Goal: Task Accomplishment & Management: Use online tool/utility

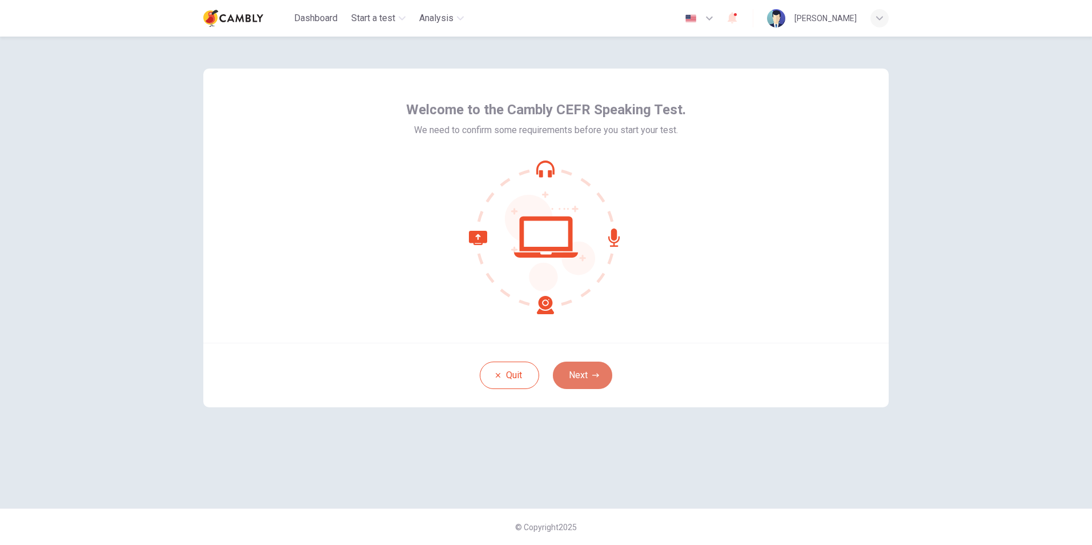
click at [589, 374] on button "Next" at bounding box center [582, 375] width 59 height 27
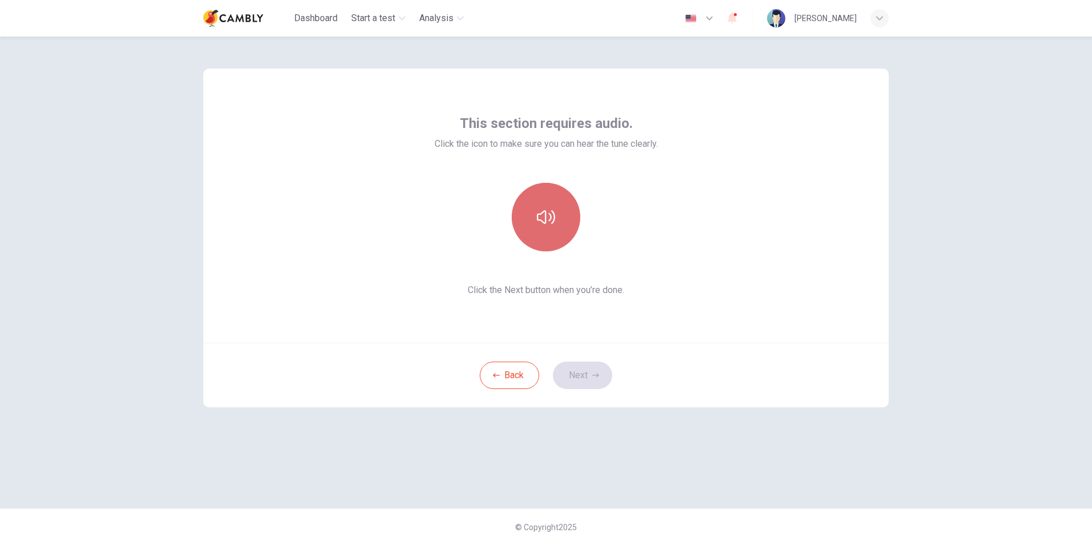
click at [550, 224] on icon "button" at bounding box center [546, 217] width 18 height 18
click at [579, 375] on button "Next" at bounding box center [582, 375] width 59 height 27
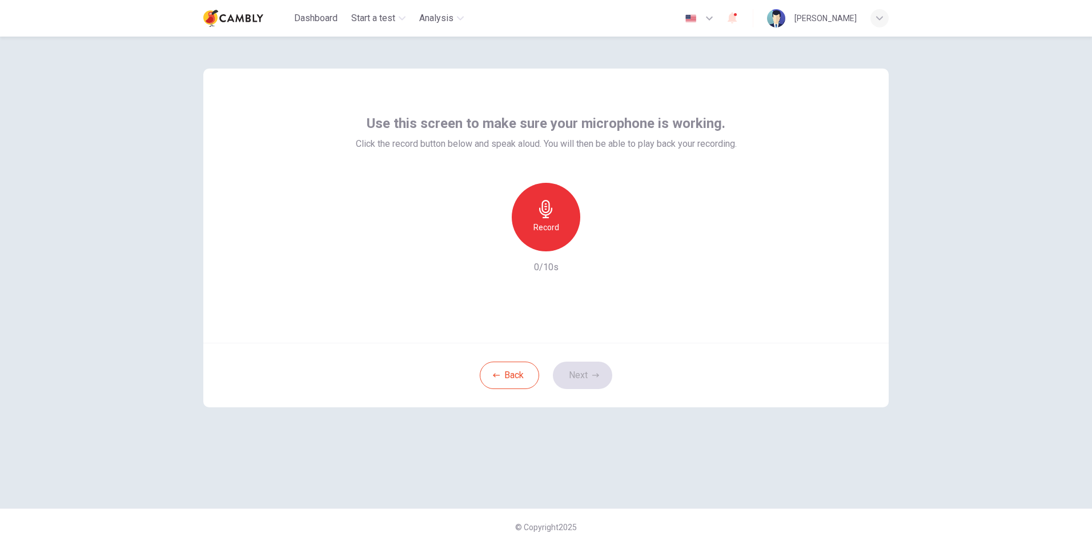
click at [553, 218] on icon "button" at bounding box center [546, 209] width 18 height 18
click at [582, 370] on button "Next" at bounding box center [582, 375] width 59 height 27
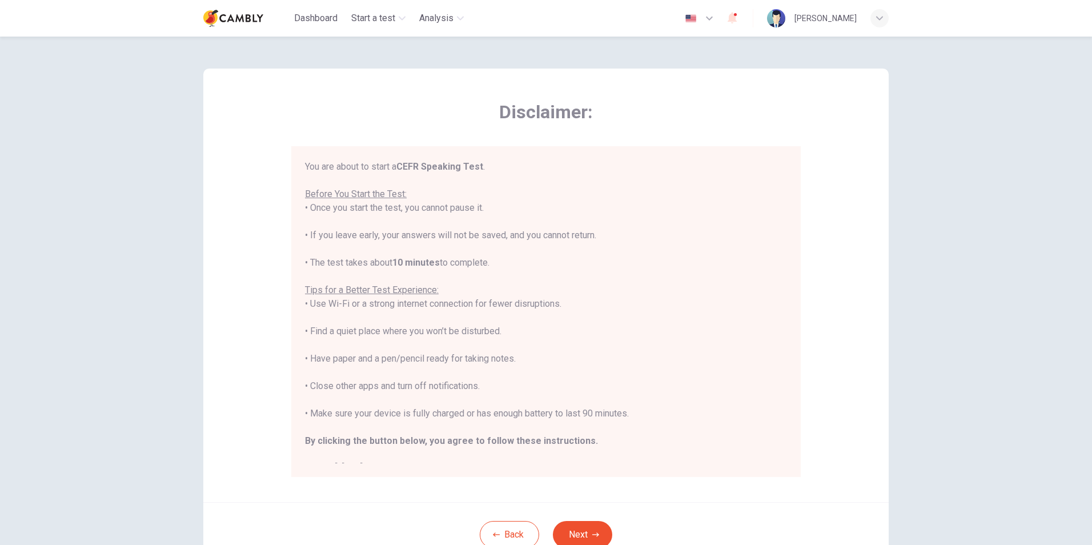
scroll to position [13, 0]
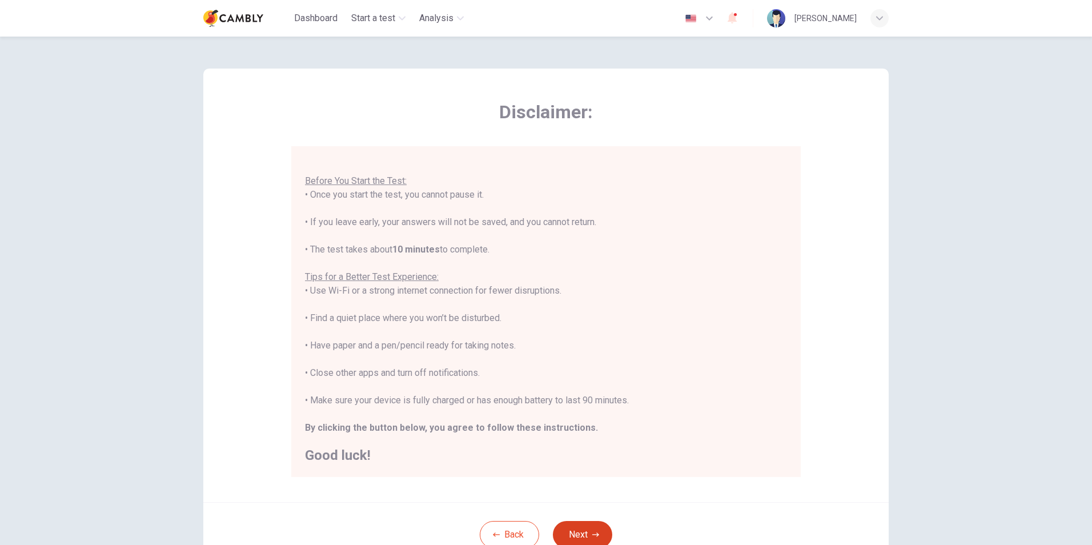
click at [574, 528] on button "Next" at bounding box center [582, 534] width 59 height 27
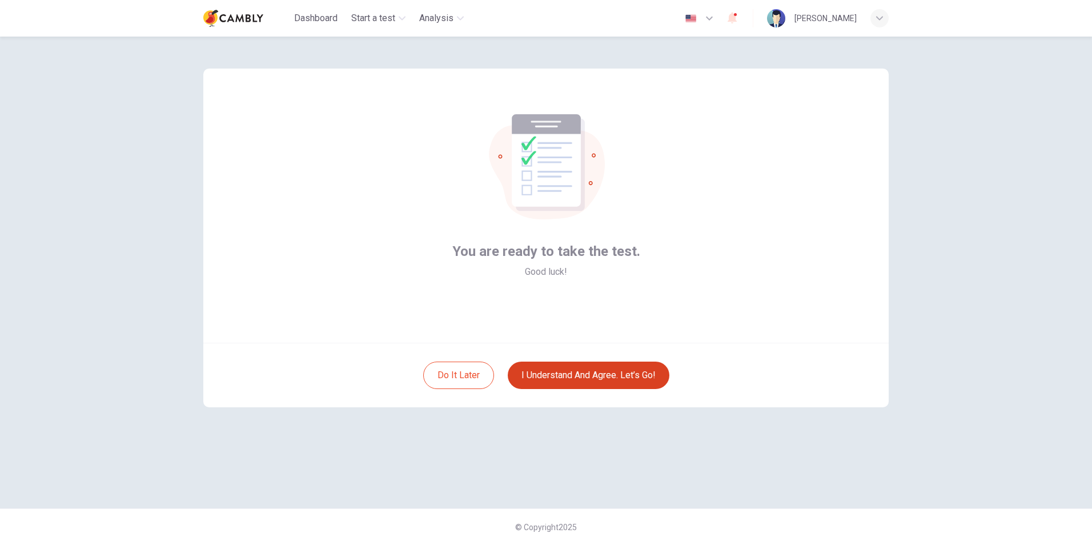
click at [585, 367] on button "I understand and agree. Let’s go!" at bounding box center [589, 375] width 162 height 27
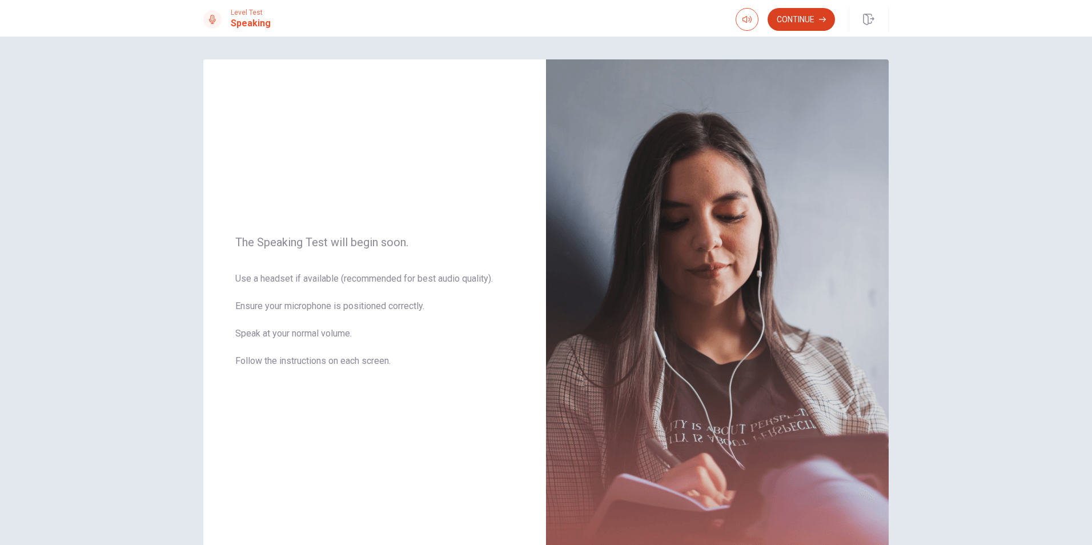
click at [791, 21] on button "Continue" at bounding box center [801, 19] width 67 height 23
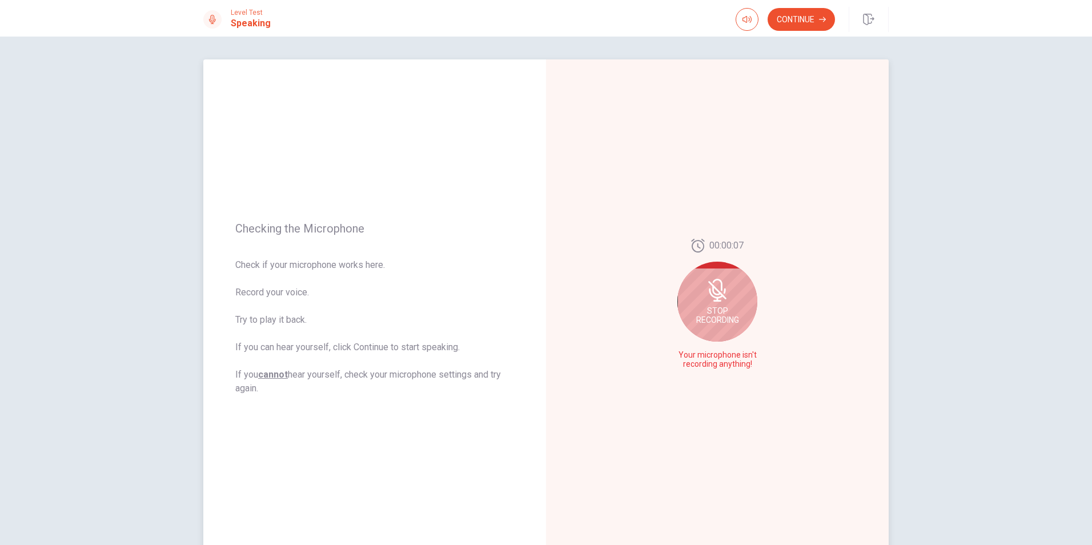
click at [715, 291] on icon at bounding box center [718, 290] width 18 height 18
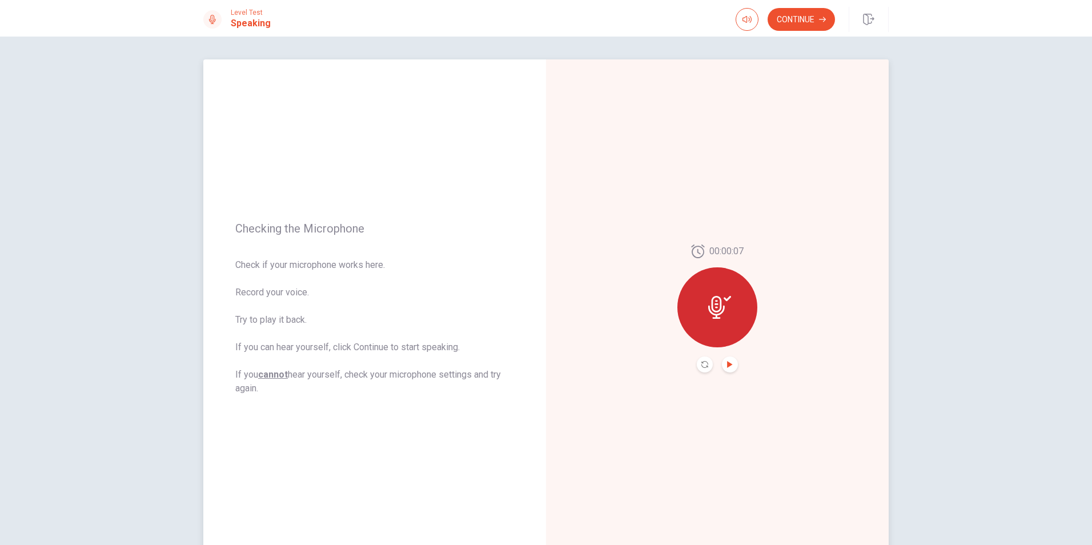
click at [729, 362] on icon "Play Audio" at bounding box center [730, 364] width 7 height 7
click at [727, 364] on icon "Play Audio" at bounding box center [729, 364] width 5 height 7
click at [703, 362] on icon "Record Again" at bounding box center [705, 364] width 7 height 7
click at [727, 320] on span "Stop Recording" at bounding box center [718, 329] width 43 height 18
click at [727, 363] on icon "Play Audio" at bounding box center [729, 364] width 5 height 7
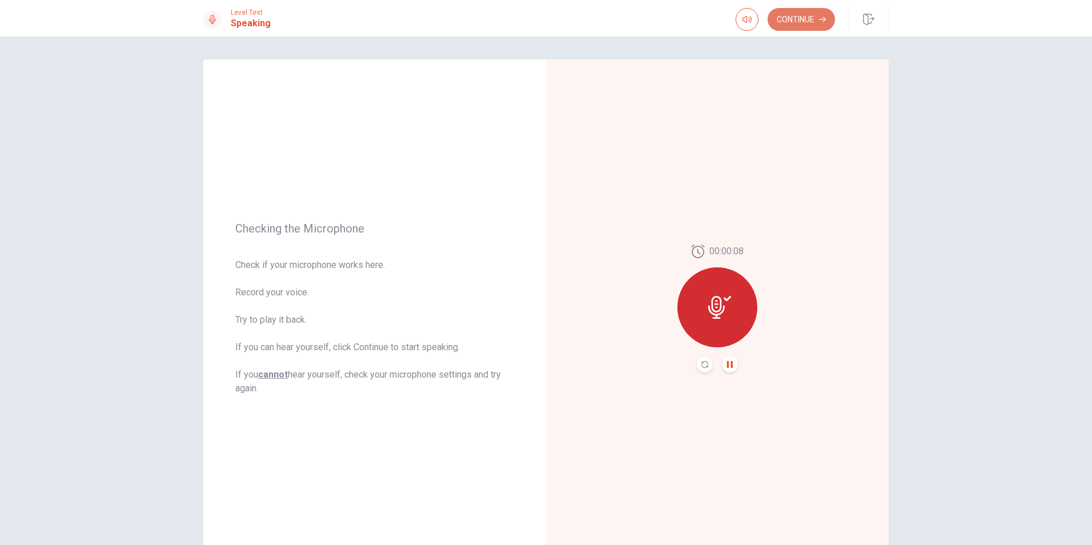
click at [804, 24] on button "Continue" at bounding box center [801, 19] width 67 height 23
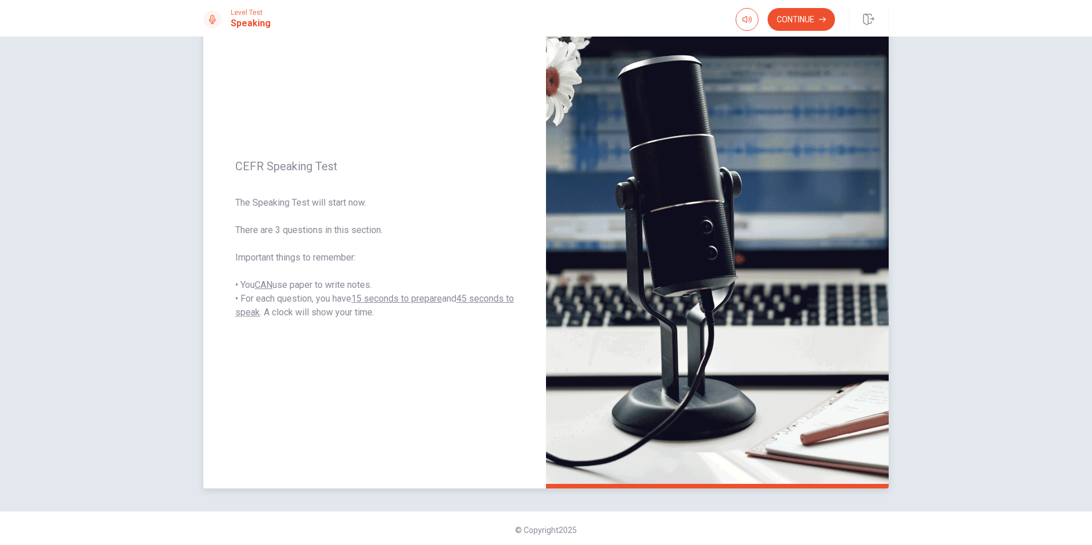
scroll to position [72, 0]
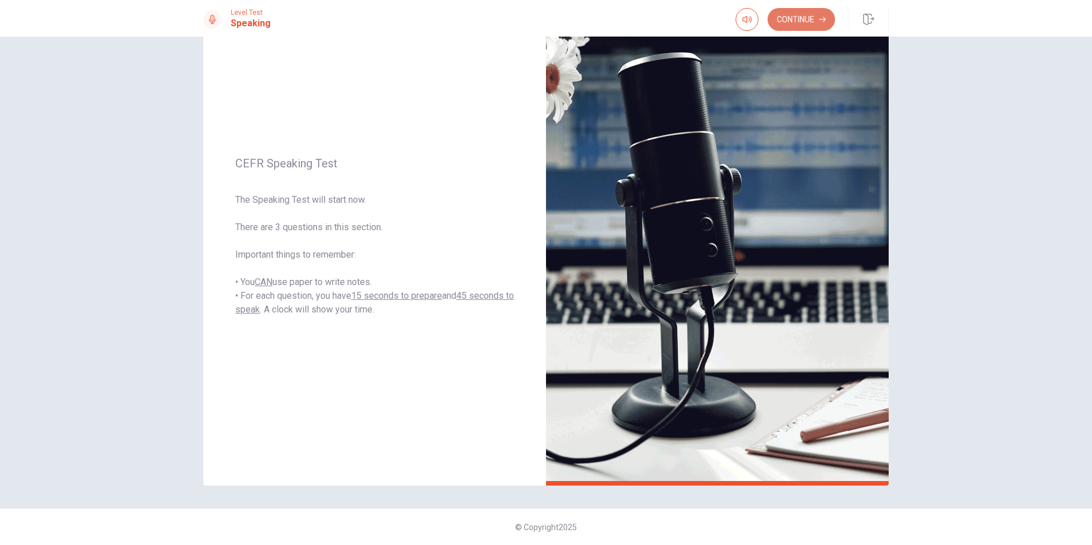
click at [796, 22] on button "Continue" at bounding box center [801, 19] width 67 height 23
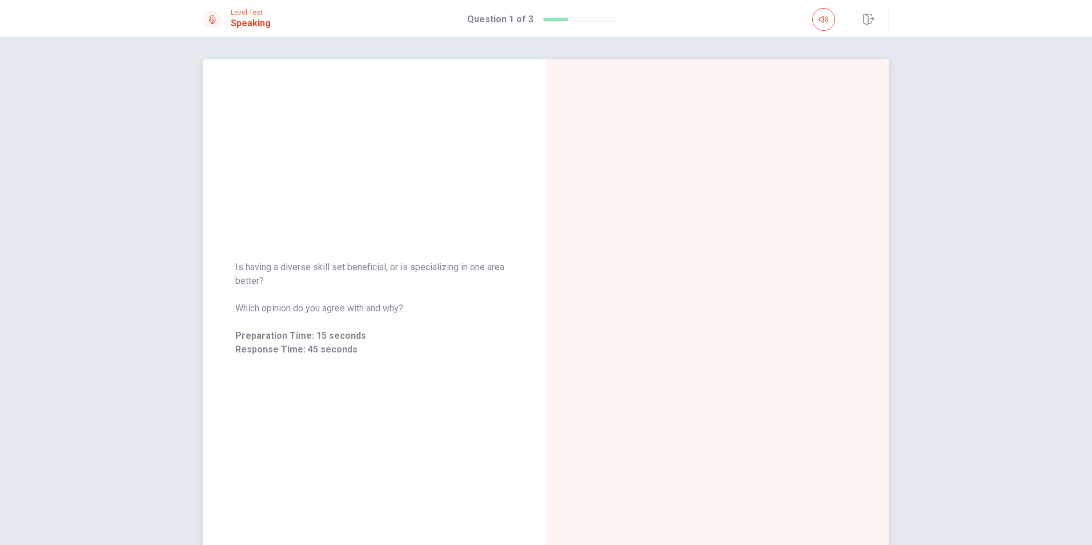
drag, startPoint x: 277, startPoint y: 277, endPoint x: 230, endPoint y: 265, distance: 48.4
click at [230, 265] on div "Is having a diverse skill set beneficial, or is specializing in one area better…" at bounding box center [374, 308] width 343 height 123
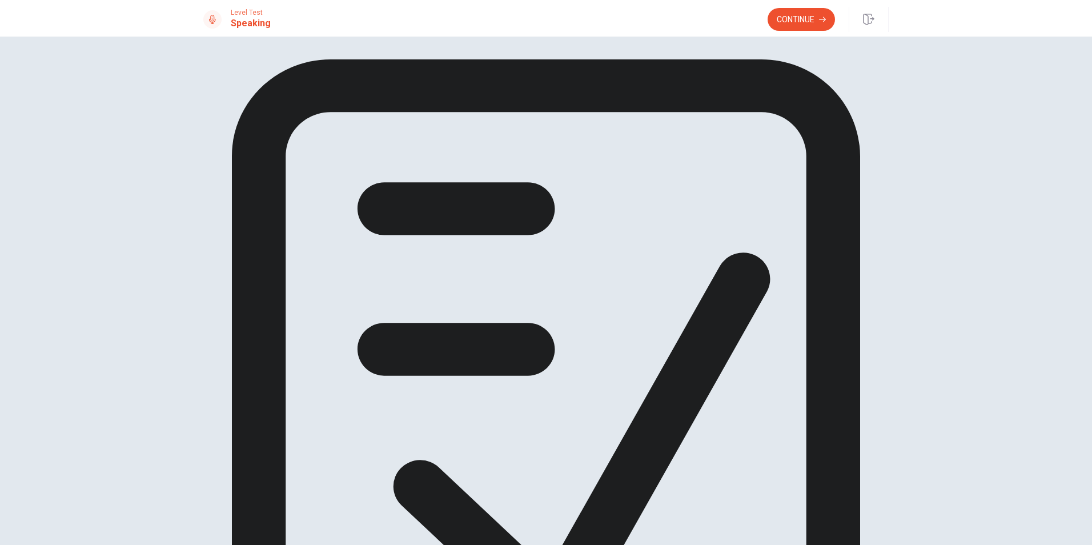
click at [797, 15] on button "Continue" at bounding box center [801, 19] width 67 height 23
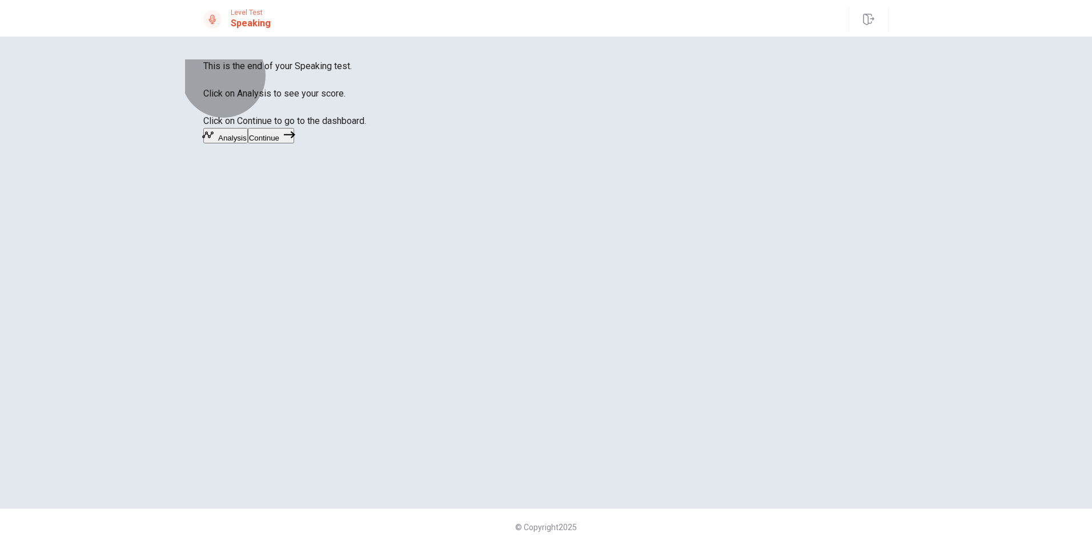
click at [294, 143] on button "Continue" at bounding box center [271, 135] width 46 height 15
